Goal: Information Seeking & Learning: Check status

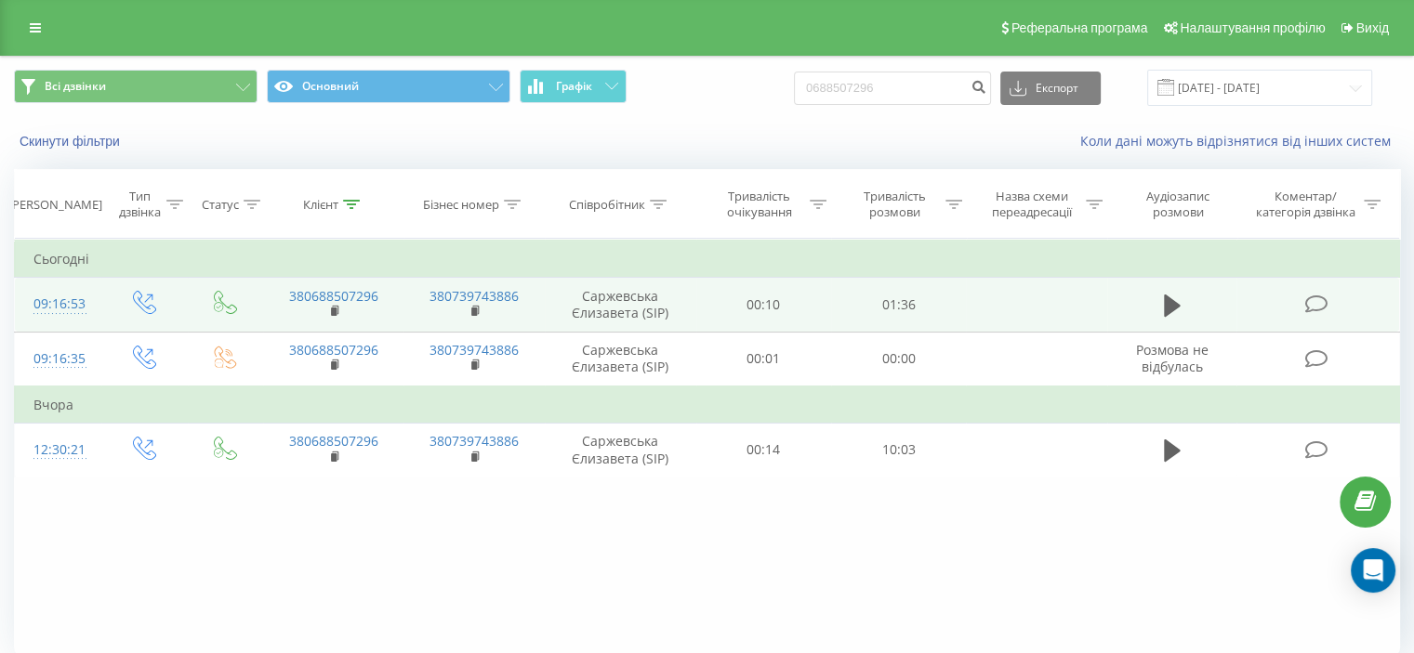
click at [1312, 302] on icon at bounding box center [1315, 305] width 23 height 20
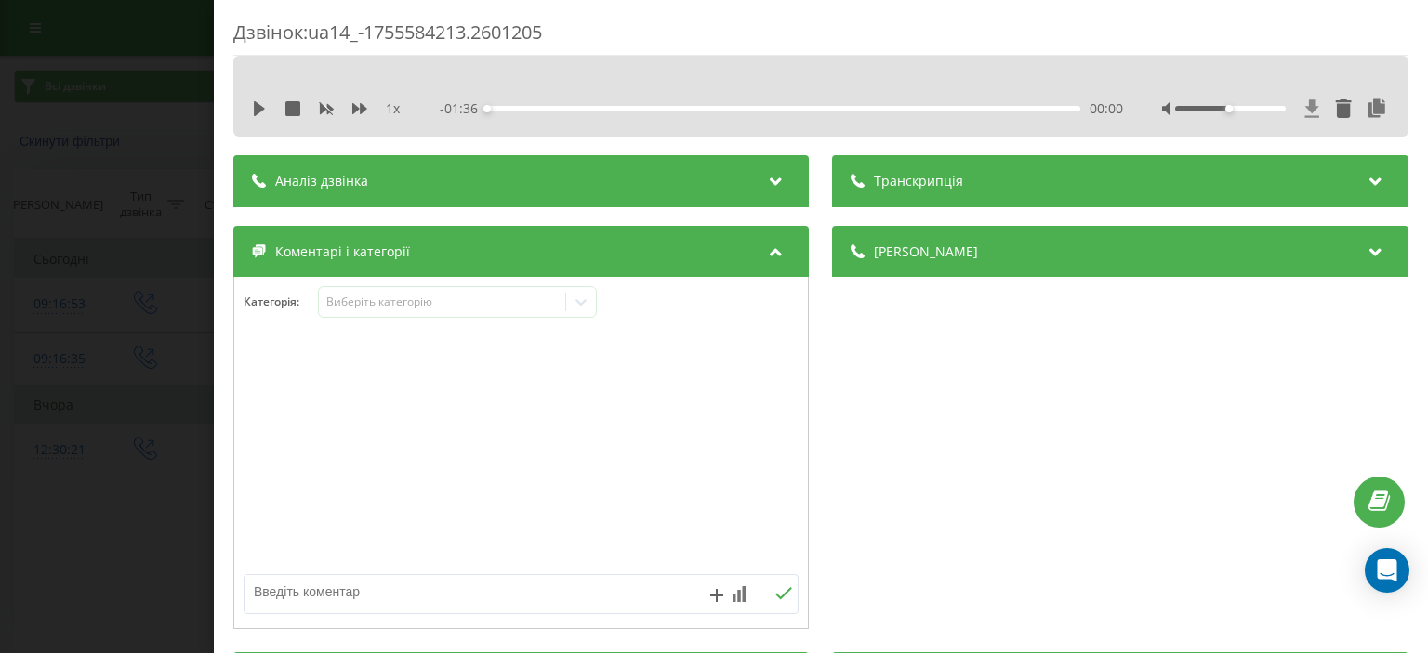
click at [1305, 107] on icon at bounding box center [1312, 108] width 14 height 18
drag, startPoint x: 1, startPoint y: 154, endPoint x: 240, endPoint y: 10, distance: 279.0
click at [1, 154] on div "Дзвінок : ua14_-1755584213.2601205 1 x - 01:36 00:00 00:00 Транскрипція Для AI-…" at bounding box center [714, 326] width 1428 height 653
